Goal: Task Accomplishment & Management: Manage account settings

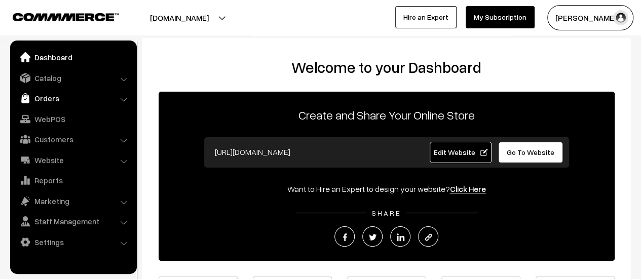
drag, startPoint x: 0, startPoint y: 0, endPoint x: 44, endPoint y: 102, distance: 110.8
click at [44, 102] on link "Orders" at bounding box center [73, 98] width 121 height 18
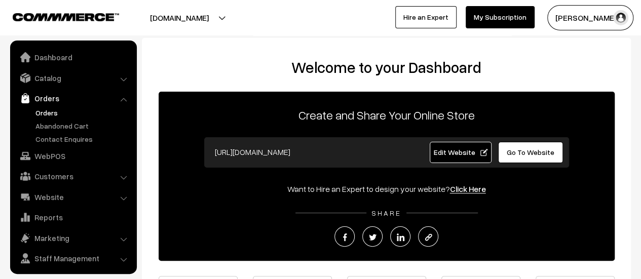
click at [46, 110] on link "Orders" at bounding box center [83, 112] width 100 height 11
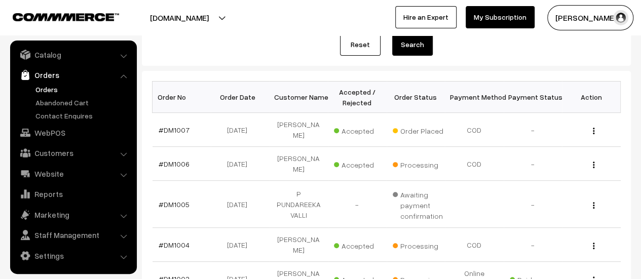
scroll to position [126, 0]
click at [169, 130] on link "#DM1007" at bounding box center [174, 129] width 31 height 9
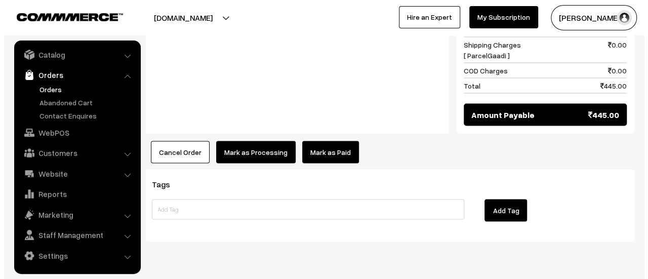
scroll to position [929, 0]
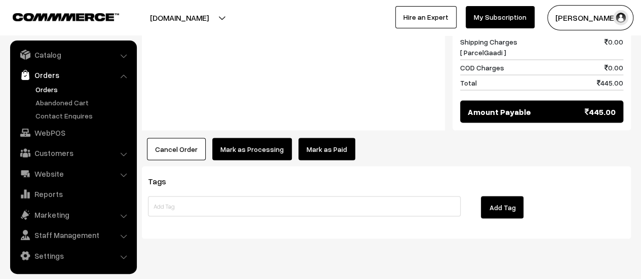
click at [232, 138] on button "Mark as Processing" at bounding box center [252, 149] width 80 height 22
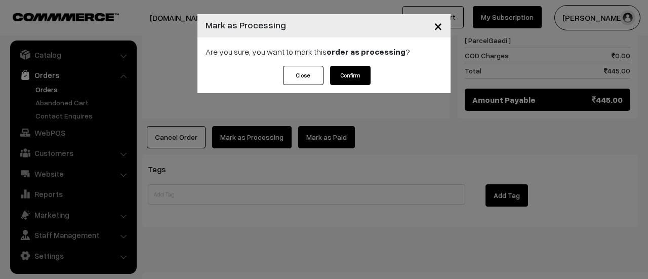
click at [346, 78] on button "Confirm" at bounding box center [350, 75] width 41 height 19
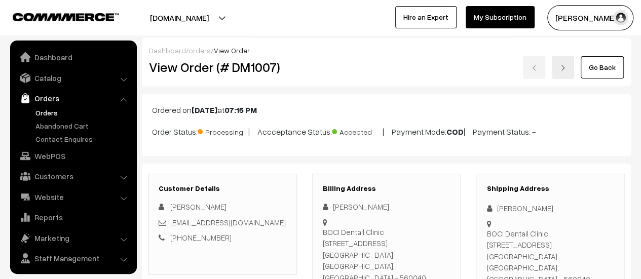
scroll to position [23, 0]
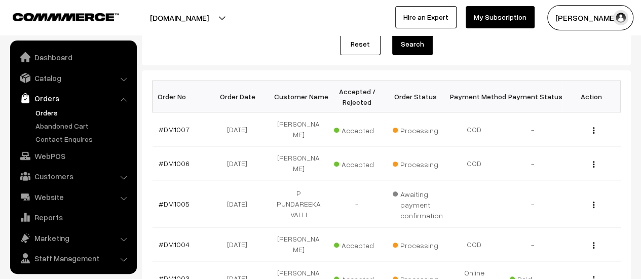
scroll to position [23, 0]
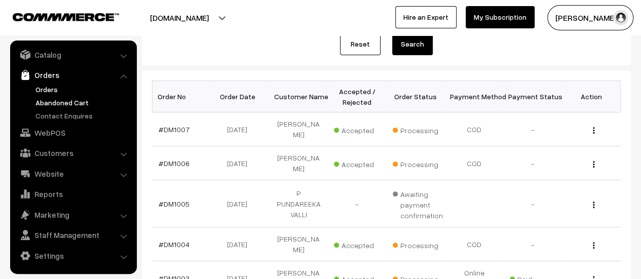
click at [54, 104] on link "Abandoned Cart" at bounding box center [83, 102] width 100 height 11
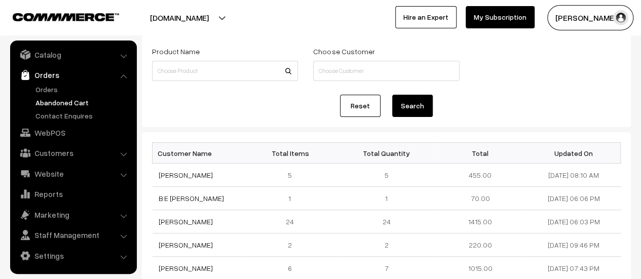
scroll to position [56, 0]
click at [70, 114] on link "Contact Enquires" at bounding box center [83, 115] width 100 height 11
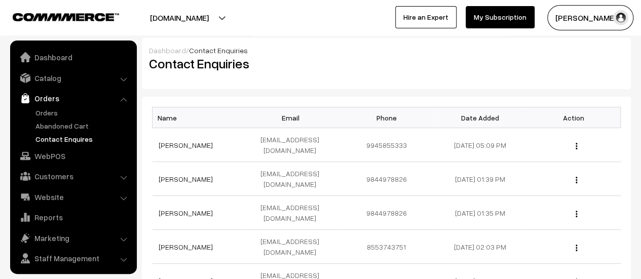
scroll to position [23, 0]
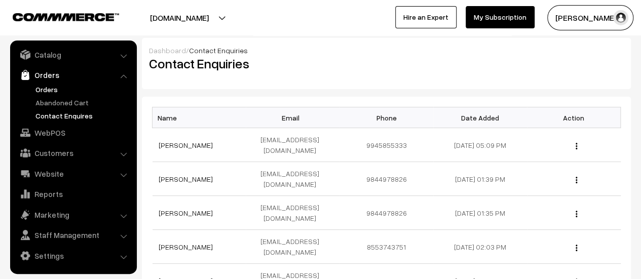
click at [47, 90] on link "Orders" at bounding box center [83, 89] width 100 height 11
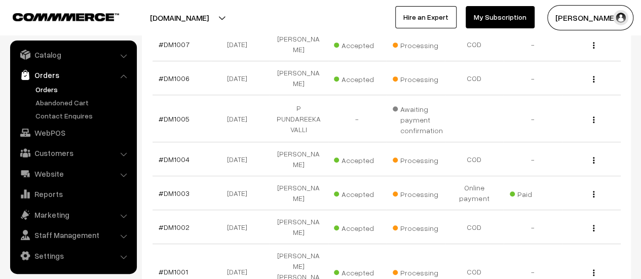
scroll to position [215, 0]
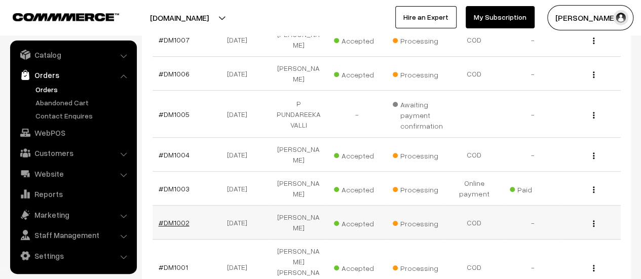
click at [176, 222] on link "#DM1002" at bounding box center [174, 222] width 31 height 9
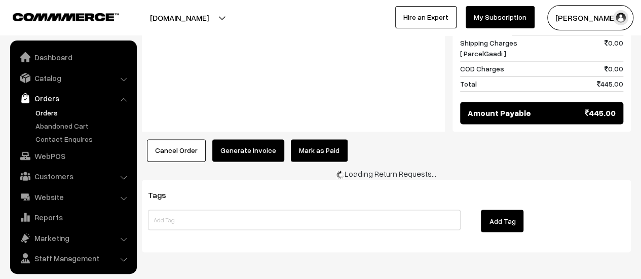
scroll to position [23, 0]
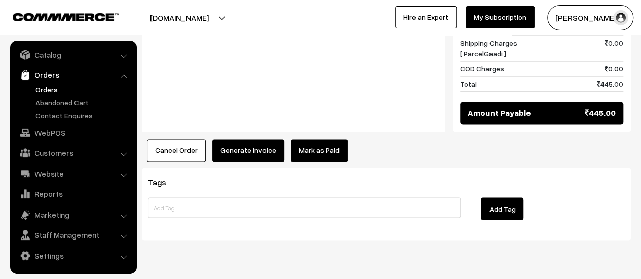
click at [248, 139] on button "Generate Invoice" at bounding box center [248, 150] width 72 height 22
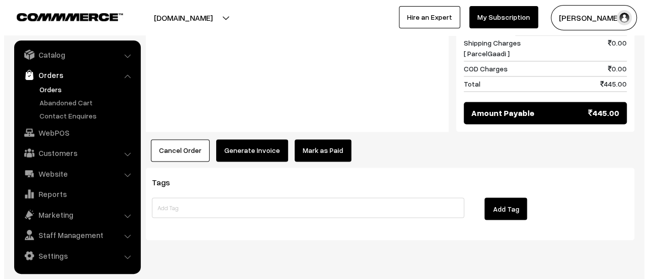
scroll to position [758, 0]
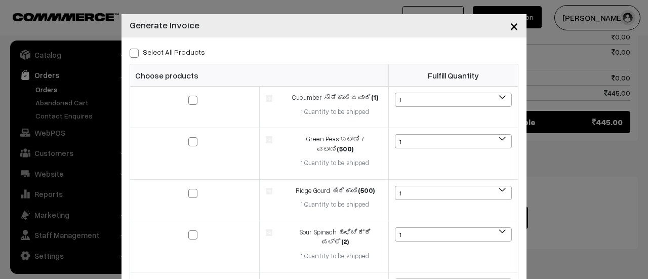
click at [131, 54] on span at bounding box center [134, 53] width 9 height 9
click at [131, 54] on input "Select All Products" at bounding box center [133, 51] width 7 height 7
checkbox input "true"
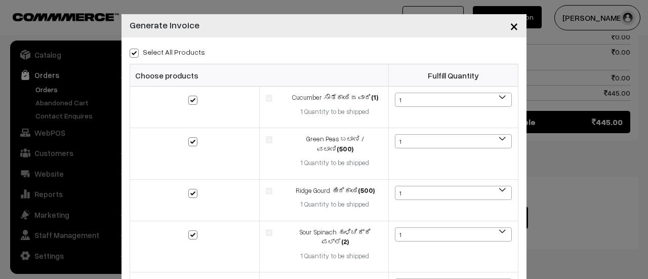
checkbox input "true"
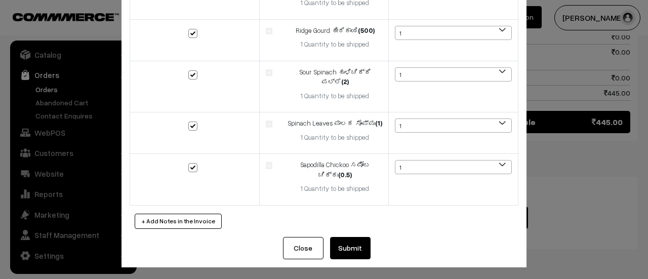
click at [346, 246] on button "Submit" at bounding box center [350, 248] width 41 height 22
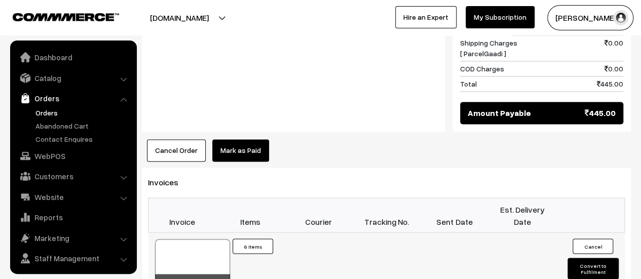
scroll to position [23, 0]
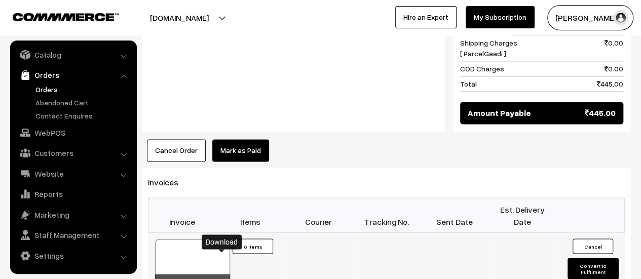
click at [223, 279] on icon at bounding box center [222, 284] width 6 height 7
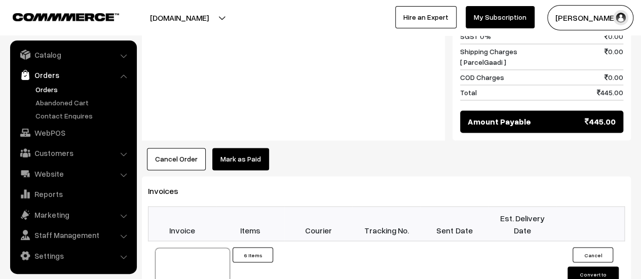
click at [240, 186] on h3 "Invoices" at bounding box center [386, 191] width 477 height 10
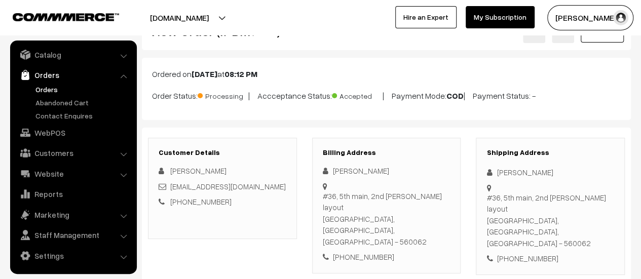
scroll to position [37, 0]
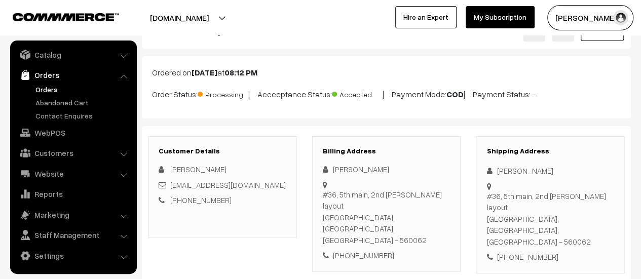
drag, startPoint x: 323, startPoint y: 192, endPoint x: 448, endPoint y: 214, distance: 127.1
click at [448, 214] on div "#36, 5th main, 2nd cross, Shrinidhi layout Bangalore, Karnataka, India - 560062" at bounding box center [387, 217] width 128 height 57
copy div "#36, 5th main, 2nd cross, Shrinidhi layout Bangalore, Karnataka, India - 560062"
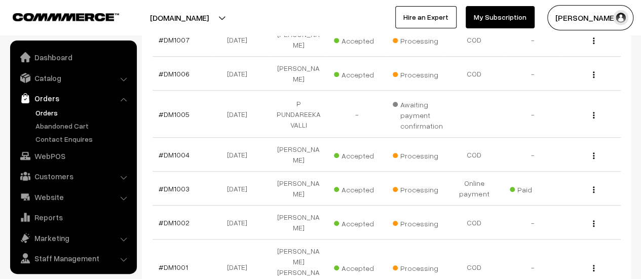
scroll to position [23, 0]
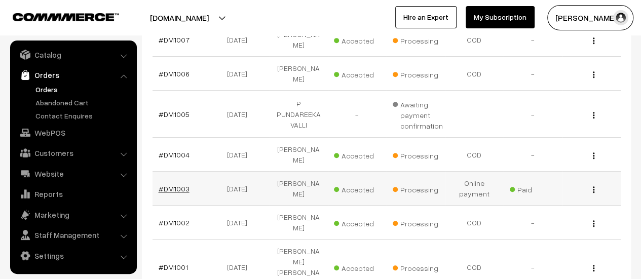
click at [171, 186] on link "#DM1003" at bounding box center [174, 188] width 31 height 9
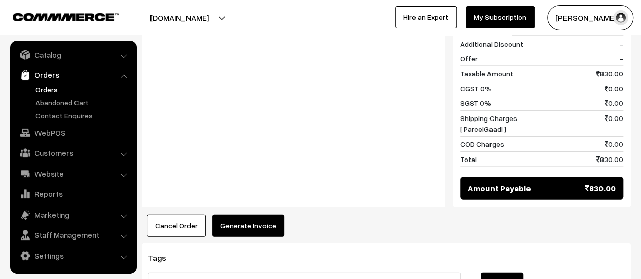
scroll to position [1129, 0]
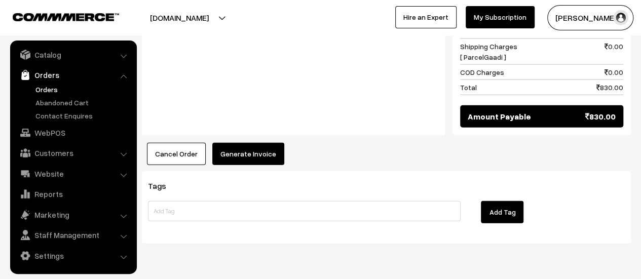
click at [250, 143] on button "Generate Invoice" at bounding box center [248, 154] width 72 height 22
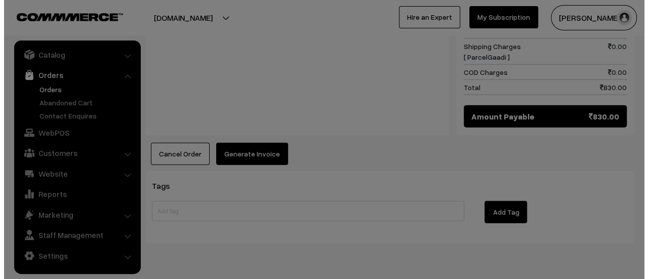
scroll to position [1134, 0]
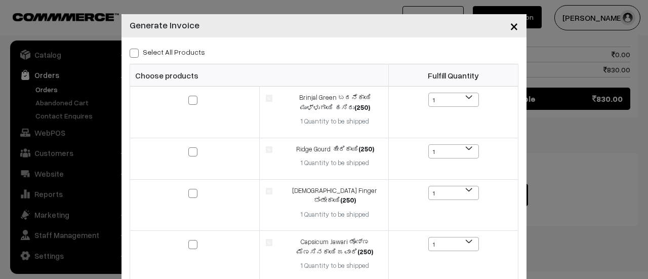
click at [132, 55] on span at bounding box center [134, 53] width 9 height 9
click at [132, 55] on input "Select All Products" at bounding box center [133, 51] width 7 height 7
checkbox input "true"
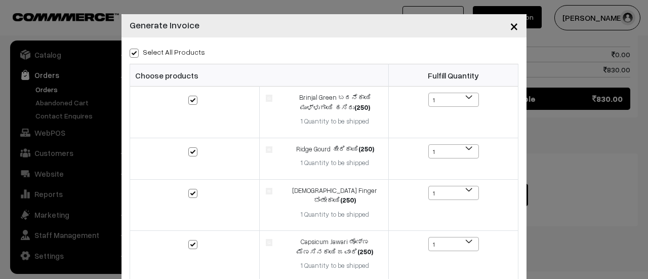
checkbox input "true"
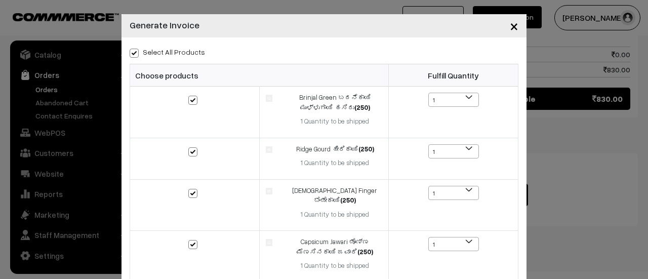
checkbox input "true"
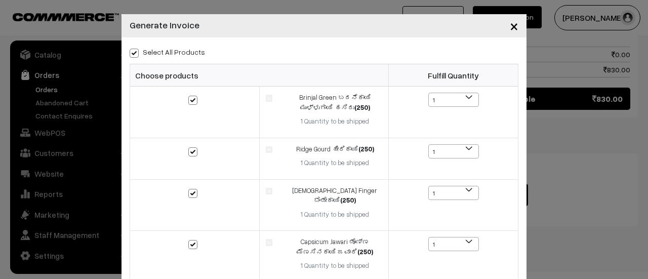
checkbox input "true"
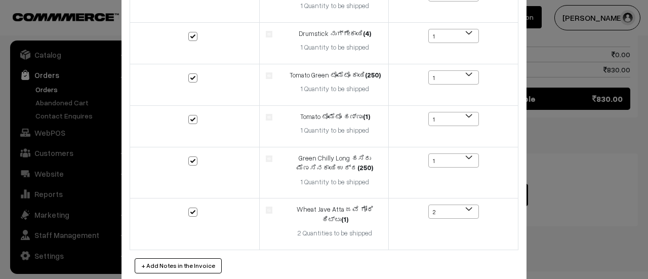
scroll to position [531, 0]
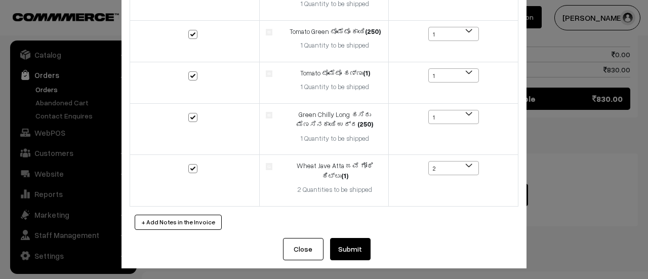
click at [353, 251] on button "Submit" at bounding box center [350, 249] width 41 height 22
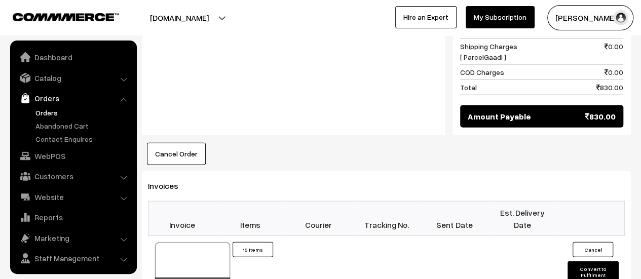
scroll to position [23, 0]
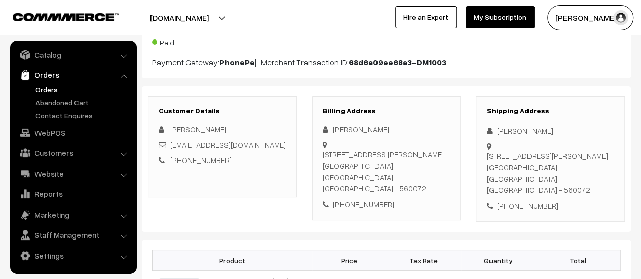
scroll to position [103, 0]
drag, startPoint x: 322, startPoint y: 154, endPoint x: 442, endPoint y: 178, distance: 122.1
click at [442, 178] on div "303,Vinutha Vista Apartments 2, NGEF LAYOUT NAGARBHAVI Bengaluru, Karnataka, In…" at bounding box center [387, 172] width 128 height 46
copy div "303,Vinutha Vista Apartments 2, NGEF LAYOUT NAGARBHAVI Bengaluru, Karnataka, In…"
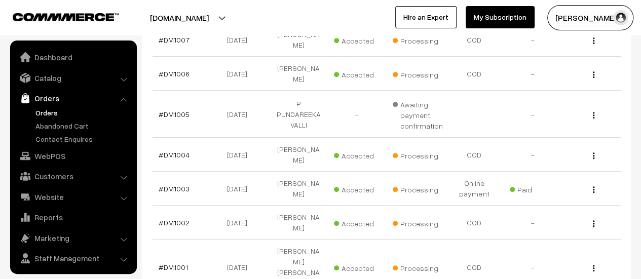
scroll to position [23, 0]
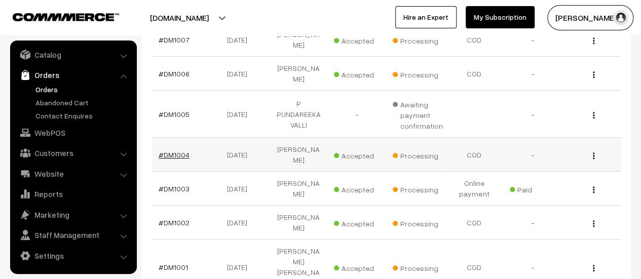
click at [180, 150] on link "#DM1004" at bounding box center [174, 154] width 31 height 9
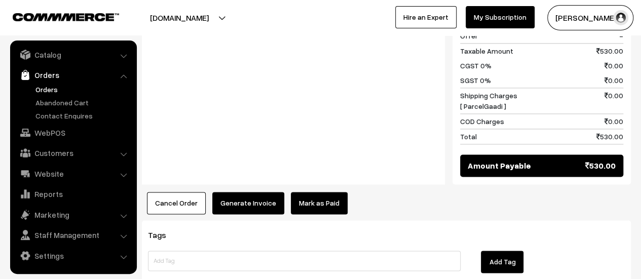
scroll to position [700, 0]
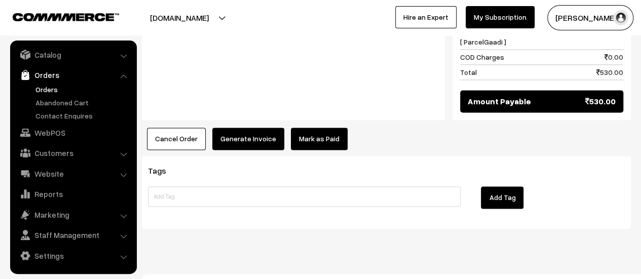
click at [228, 128] on button "Generate Invoice" at bounding box center [248, 139] width 72 height 22
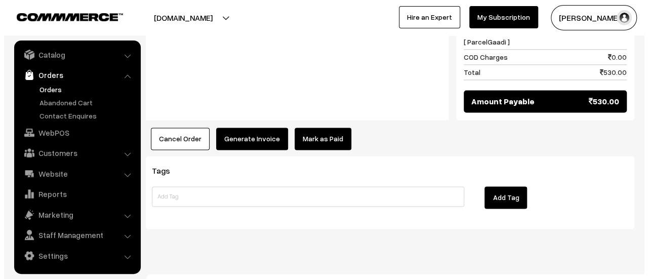
scroll to position [702, 0]
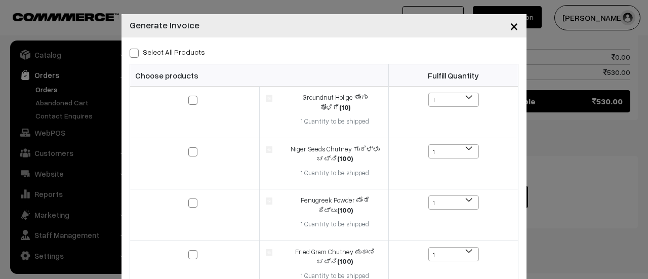
click at [130, 54] on span at bounding box center [134, 53] width 9 height 9
click at [130, 54] on input "Select All Products" at bounding box center [133, 51] width 7 height 7
checkbox input "true"
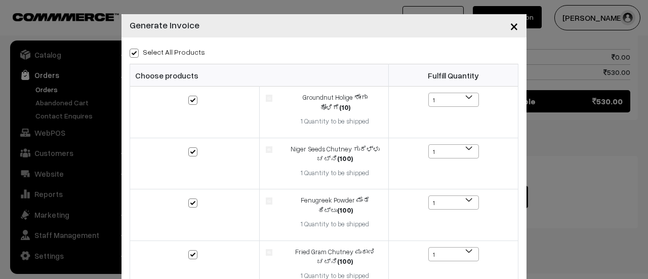
checkbox input "true"
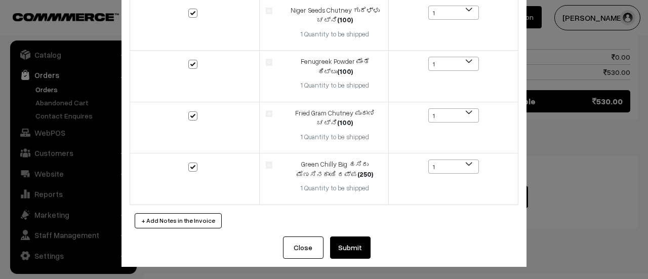
click at [340, 247] on button "Submit" at bounding box center [350, 248] width 41 height 22
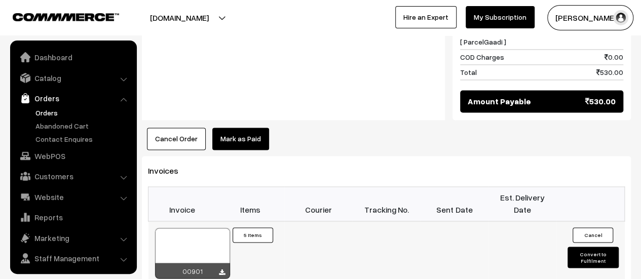
scroll to position [23, 0]
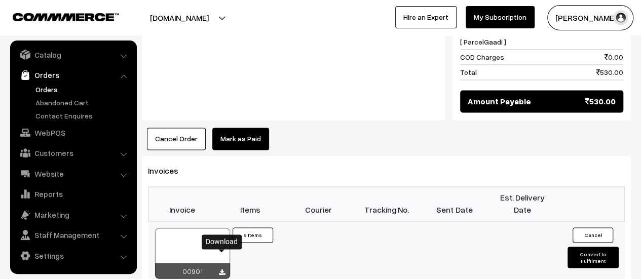
click at [222, 269] on icon at bounding box center [222, 272] width 6 height 7
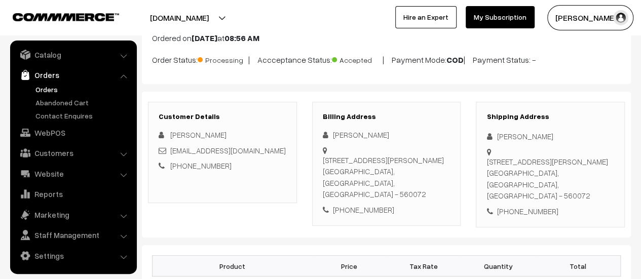
scroll to position [71, 0]
drag, startPoint x: 323, startPoint y: 159, endPoint x: 440, endPoint y: 178, distance: 118.6
click at [440, 178] on div "[STREET_ADDRESS][PERSON_NAME]" at bounding box center [387, 178] width 128 height 46
copy div "[STREET_ADDRESS][PERSON_NAME]"
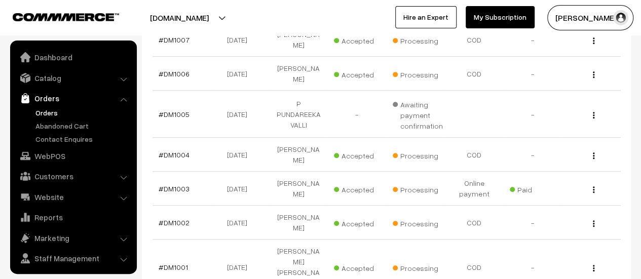
scroll to position [23, 0]
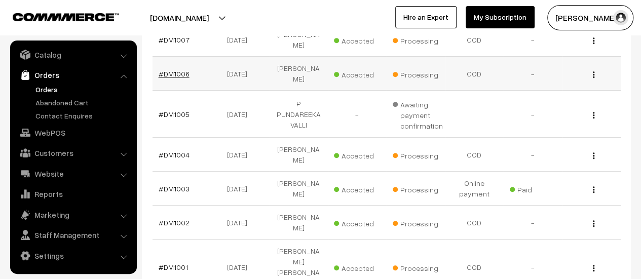
click at [171, 69] on link "#DM1006" at bounding box center [174, 73] width 31 height 9
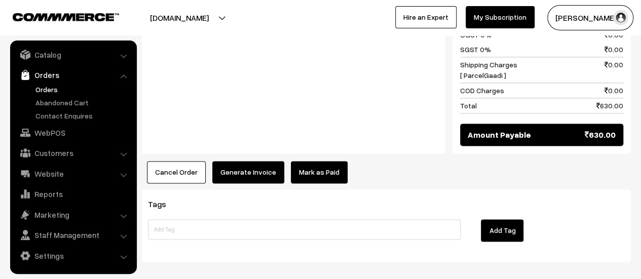
scroll to position [617, 0]
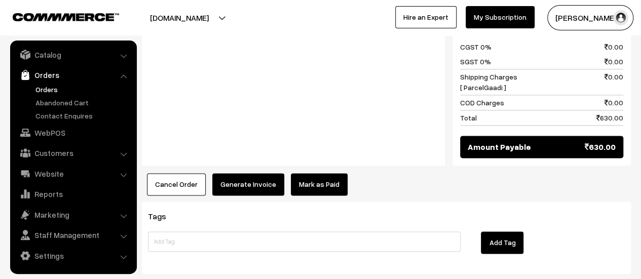
click at [248, 173] on button "Generate Invoice" at bounding box center [248, 184] width 72 height 22
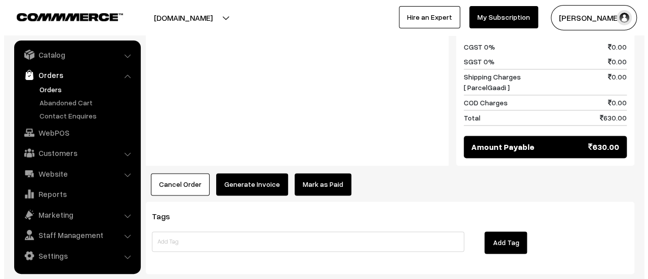
scroll to position [618, 0]
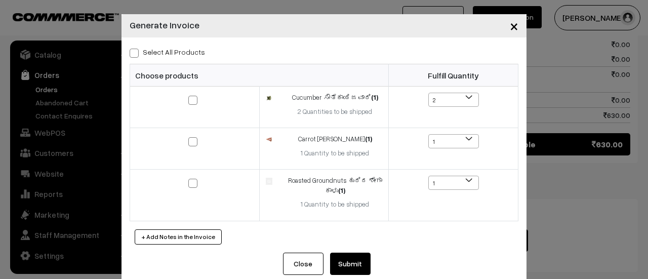
click at [130, 52] on span at bounding box center [134, 53] width 9 height 9
click at [130, 52] on input "Select All Products" at bounding box center [133, 51] width 7 height 7
checkbox input "true"
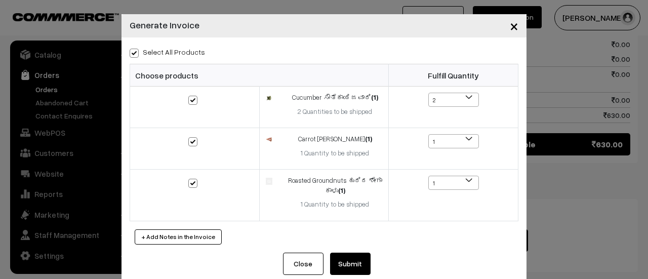
checkbox input "true"
click at [346, 260] on button "Submit" at bounding box center [350, 264] width 41 height 22
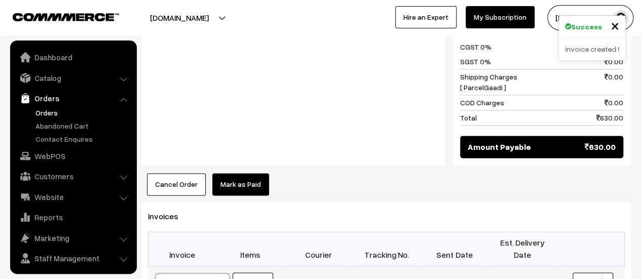
scroll to position [23, 0]
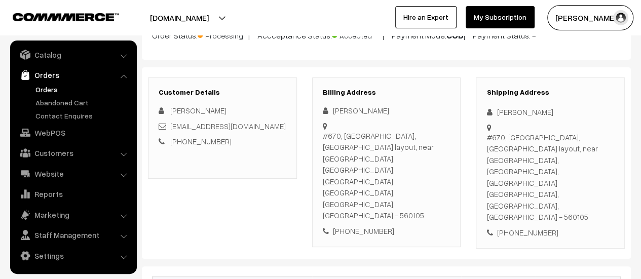
scroll to position [113, 0]
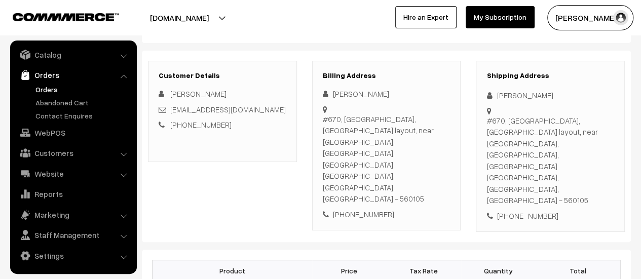
drag, startPoint x: 323, startPoint y: 118, endPoint x: 441, endPoint y: 138, distance: 119.9
click at [441, 138] on div "#670, 4th main, Nisarga layout, near swimming pool, Harappanahalli, jigani Beng…" at bounding box center [387, 158] width 128 height 91
copy div "#670, 4th main, Nisarga layout, near swimming pool, Harappanahalli, jigani Beng…"
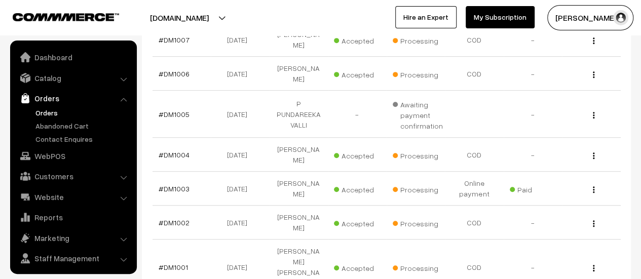
scroll to position [23, 0]
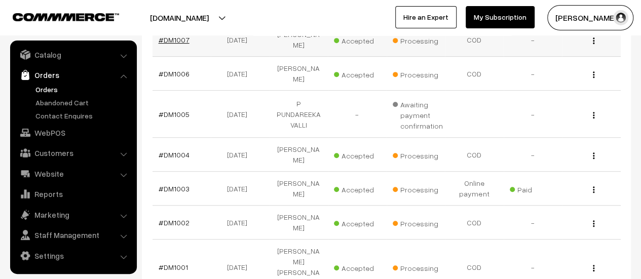
click at [181, 38] on link "#DM1007" at bounding box center [174, 39] width 31 height 9
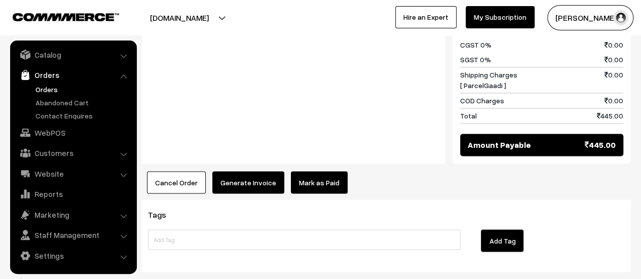
scroll to position [847, 0]
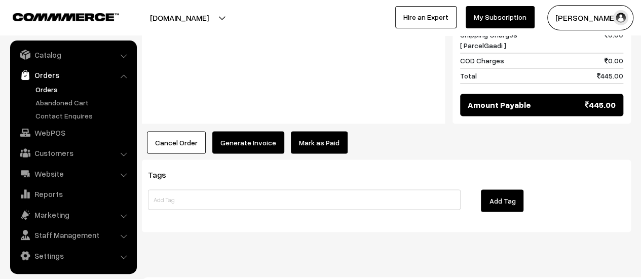
click at [238, 131] on button "Generate Invoice" at bounding box center [248, 142] width 72 height 22
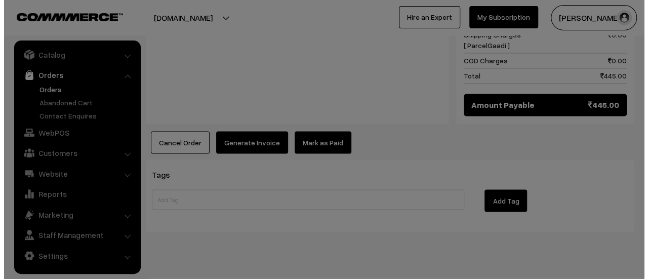
scroll to position [849, 0]
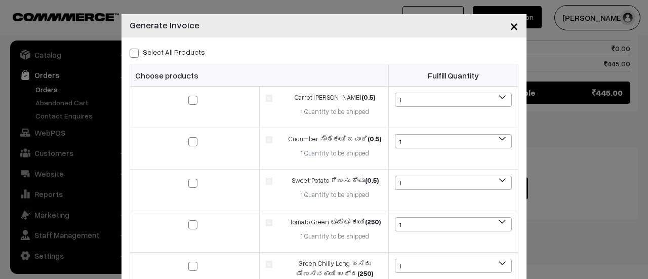
click at [130, 54] on span at bounding box center [134, 53] width 9 height 9
click at [130, 54] on input "Select All Products" at bounding box center [133, 51] width 7 height 7
checkbox input "true"
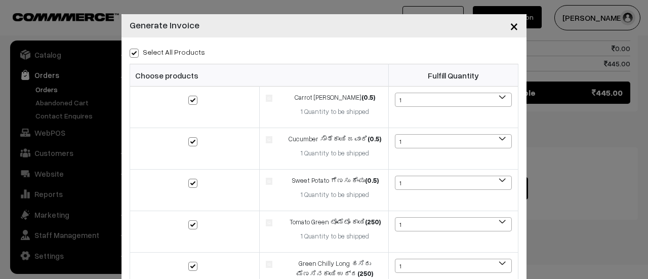
checkbox input "true"
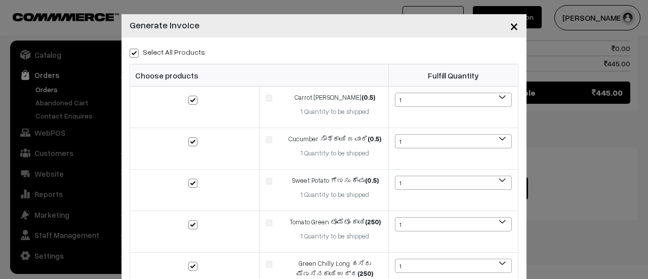
checkbox input "true"
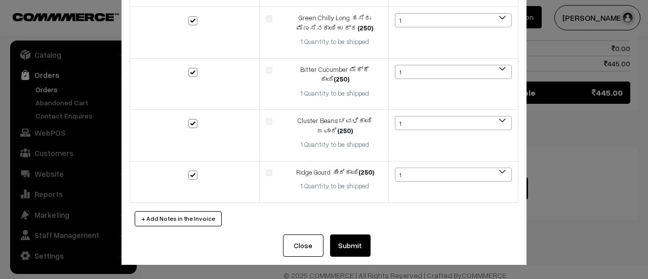
click at [354, 243] on button "Submit" at bounding box center [350, 246] width 41 height 22
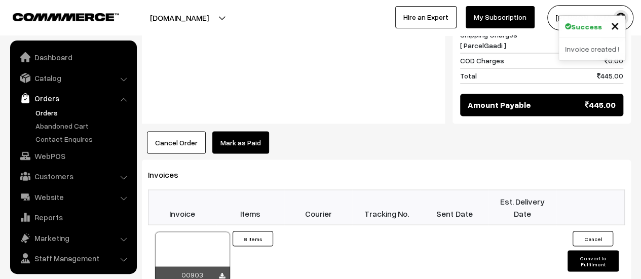
scroll to position [23, 0]
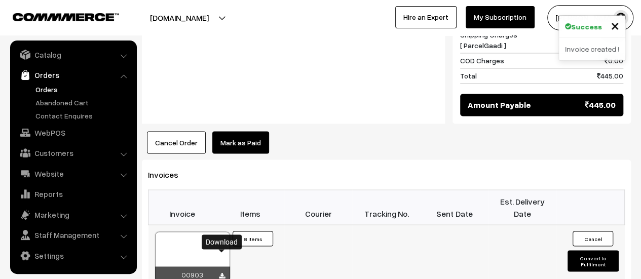
click at [221, 273] on icon at bounding box center [222, 276] width 6 height 7
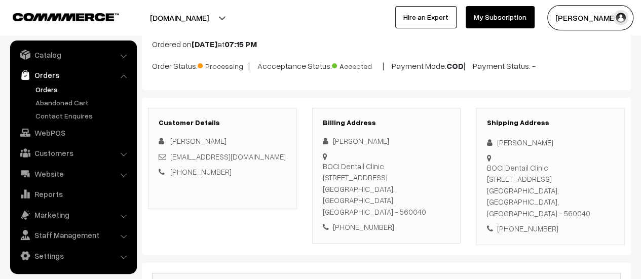
scroll to position [66, 0]
drag, startPoint x: 323, startPoint y: 164, endPoint x: 334, endPoint y: 220, distance: 57.2
click at [334, 220] on div "Shivashankar Angadi BOCI Dentail Clinic 2nd Floor Door No 2, 21st Main Marenaha…" at bounding box center [387, 184] width 128 height 98
copy div "BOCI Dentail Clinic 2nd Floor Door No 2, 21st Main Marenahalli, Near LV Mess Vi…"
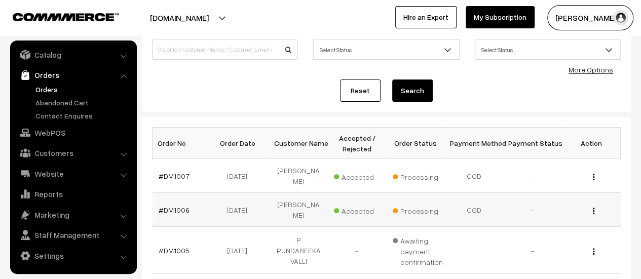
scroll to position [77, 0]
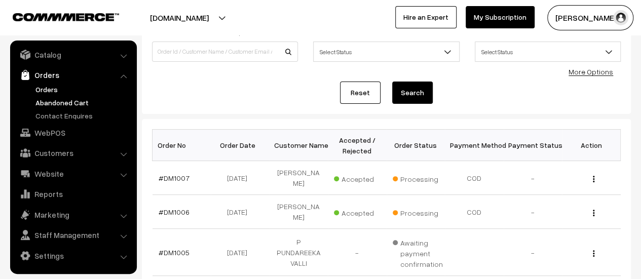
click at [65, 98] on link "Abandoned Cart" at bounding box center [83, 102] width 100 height 11
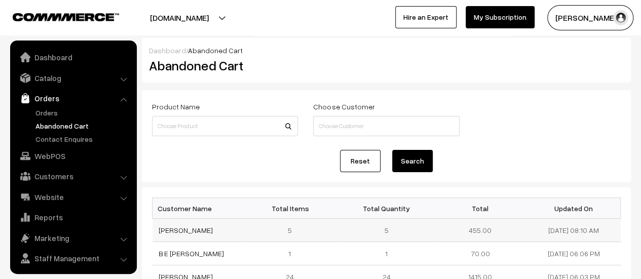
scroll to position [23, 0]
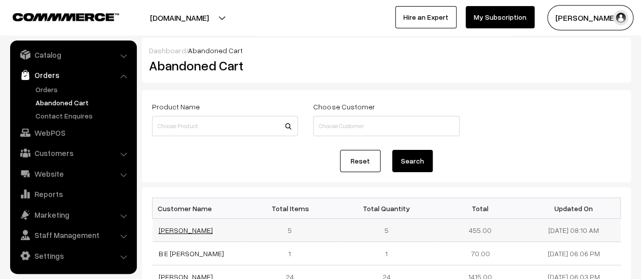
drag, startPoint x: 207, startPoint y: 226, endPoint x: 158, endPoint y: 229, distance: 49.2
click at [158, 229] on td "[PERSON_NAME]" at bounding box center [199, 230] width 94 height 23
copy link "[PERSON_NAME]"
click at [180, 227] on link "[PERSON_NAME]" at bounding box center [186, 230] width 54 height 9
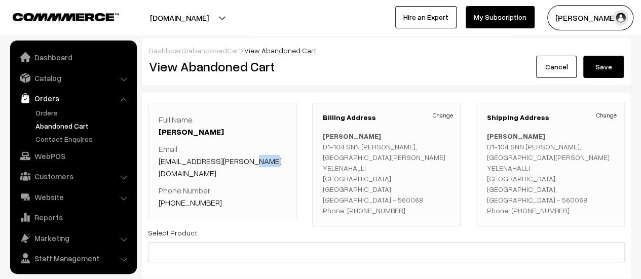
scroll to position [23, 0]
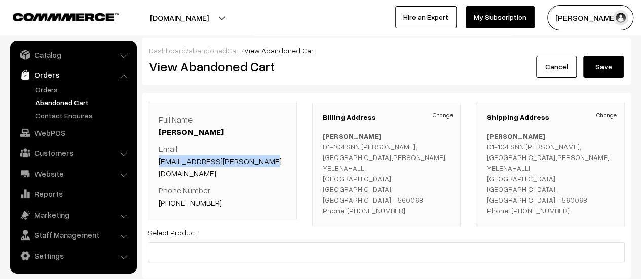
click at [157, 165] on div "Full Name [PERSON_NAME] Email [EMAIL_ADDRESS][PERSON_NAME][DOMAIN_NAME] Phone N…" at bounding box center [222, 161] width 149 height 117
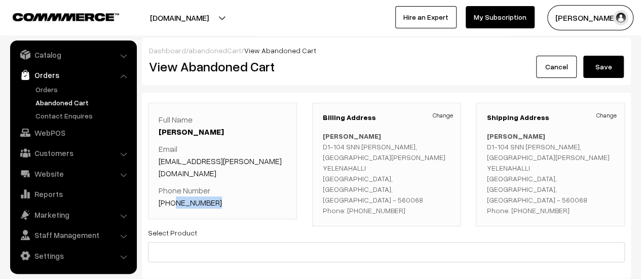
drag, startPoint x: 215, startPoint y: 191, endPoint x: 172, endPoint y: 192, distance: 42.6
click at [172, 192] on p "Phone Number [PHONE_NUMBER]" at bounding box center [223, 196] width 128 height 24
copy link "7760568686"
click at [233, 189] on p "Phone Number [PHONE_NUMBER]" at bounding box center [223, 196] width 128 height 24
